Goal: Task Accomplishment & Management: Use online tool/utility

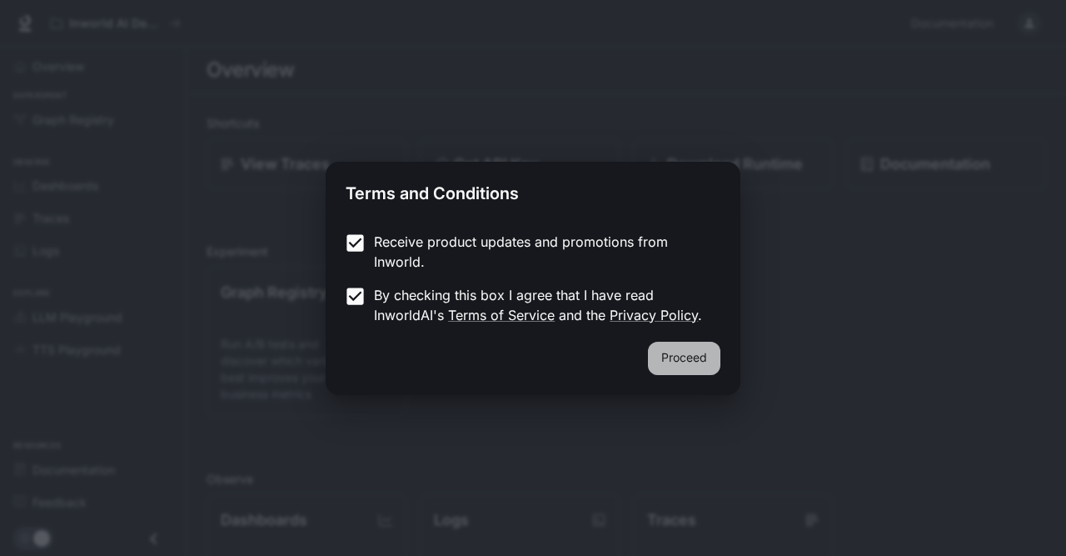
click at [694, 360] on button "Proceed" at bounding box center [684, 358] width 72 height 33
click at [663, 359] on button "Proceed" at bounding box center [684, 358] width 72 height 33
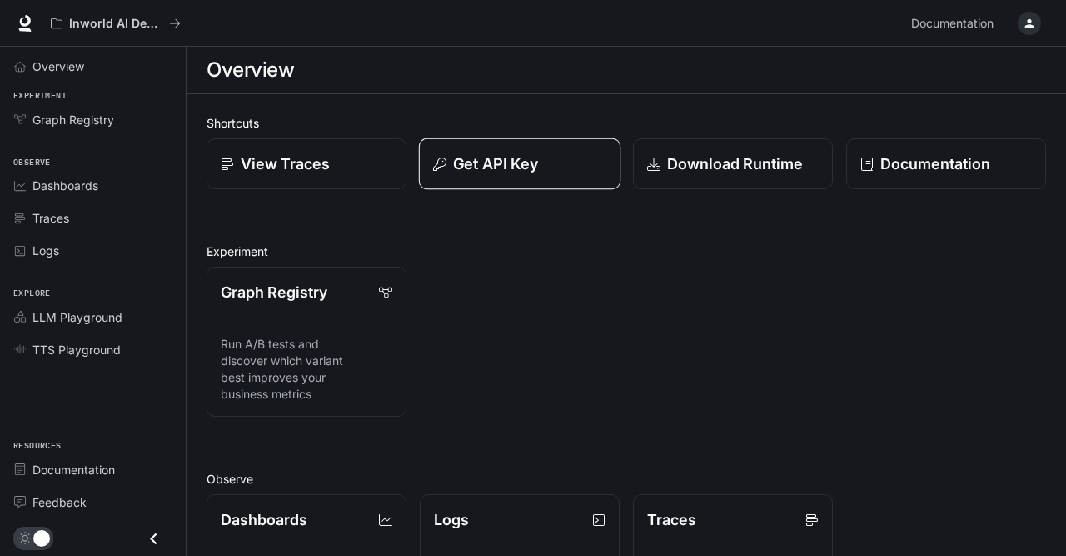
click at [517, 165] on p "Get API Key" at bounding box center [495, 163] width 85 height 22
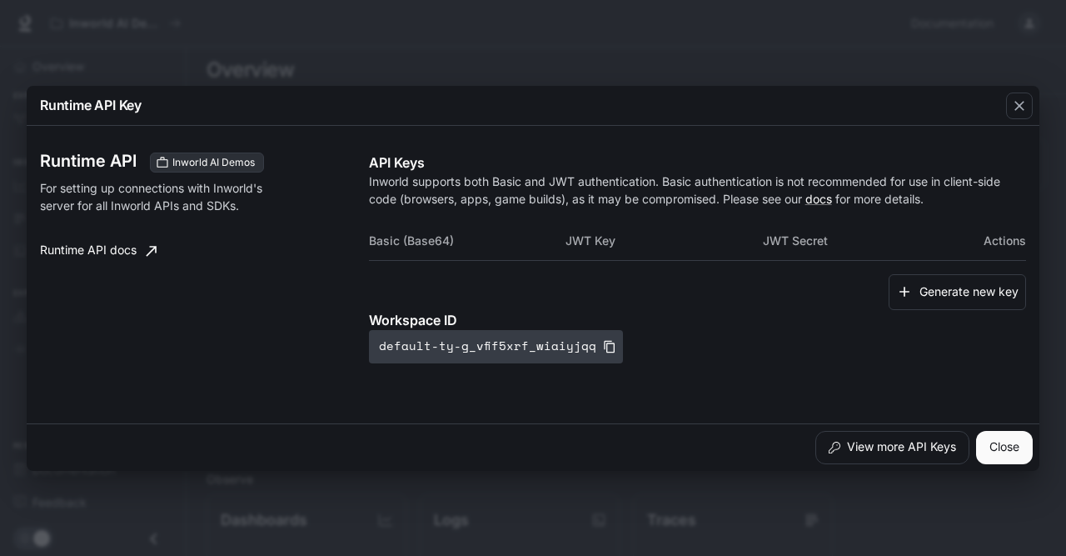
click at [603, 344] on icon "button" at bounding box center [609, 346] width 13 height 13
click at [950, 293] on button "Generate new key" at bounding box center [957, 292] width 137 height 36
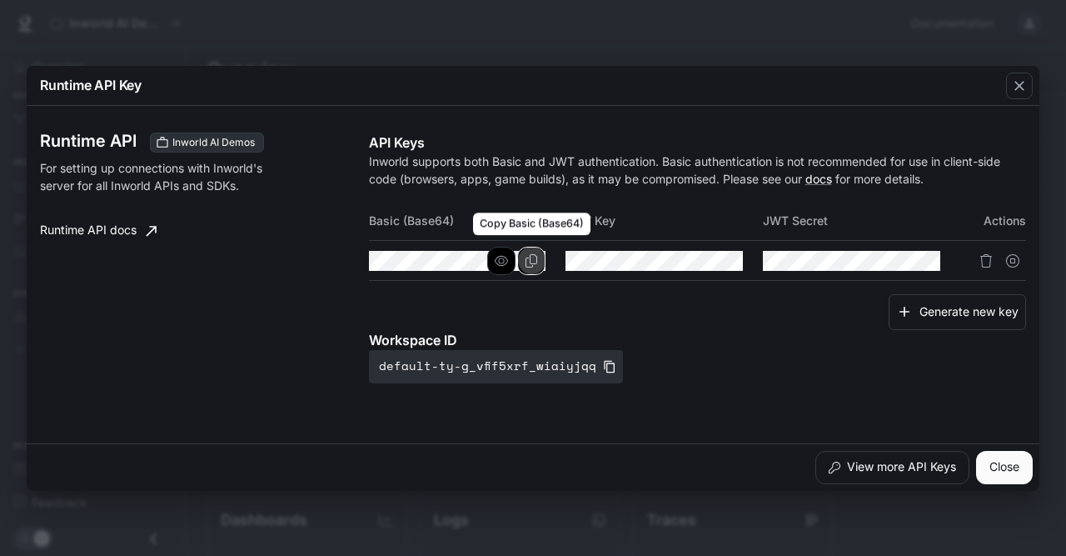
click at [536, 258] on icon "Copy Basic (Base64)" at bounding box center [531, 260] width 13 height 13
click at [538, 258] on icon "Copy Basic (Base64)" at bounding box center [531, 260] width 13 height 13
